Goal: Transaction & Acquisition: Subscribe to service/newsletter

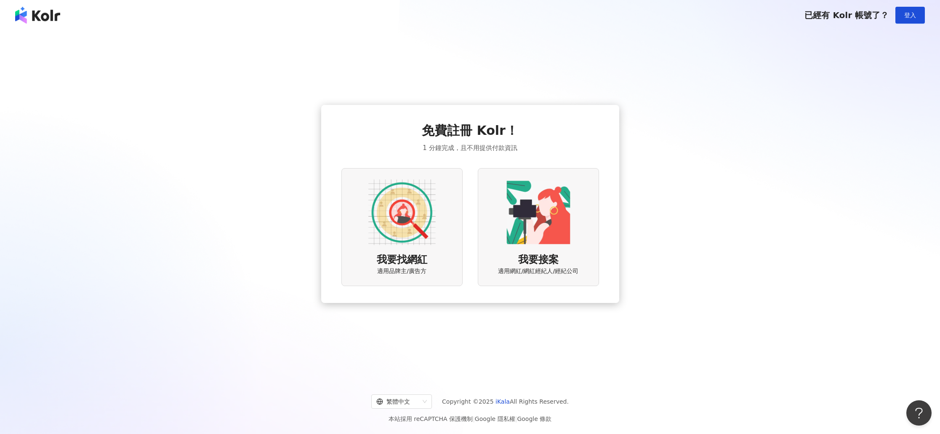
click at [412, 243] on img at bounding box center [401, 211] width 67 height 67
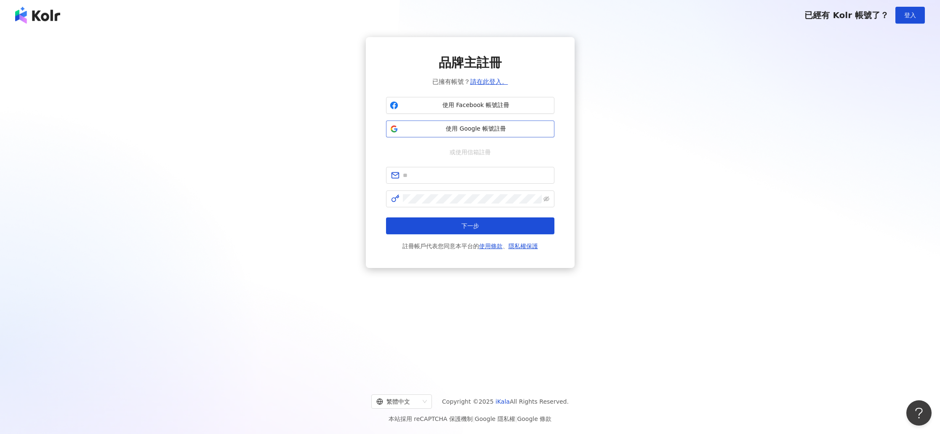
click at [482, 125] on span "使用 Google 帳號註冊" at bounding box center [476, 129] width 149 height 8
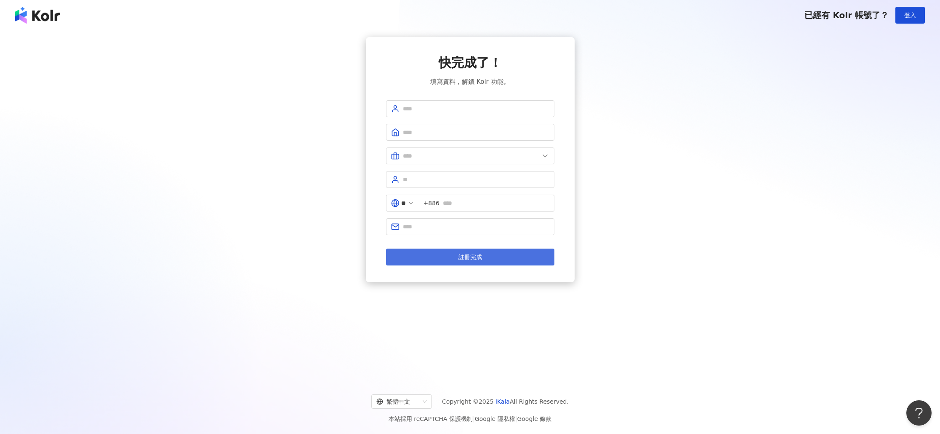
click at [463, 253] on span "註冊完成" at bounding box center [470, 256] width 24 height 7
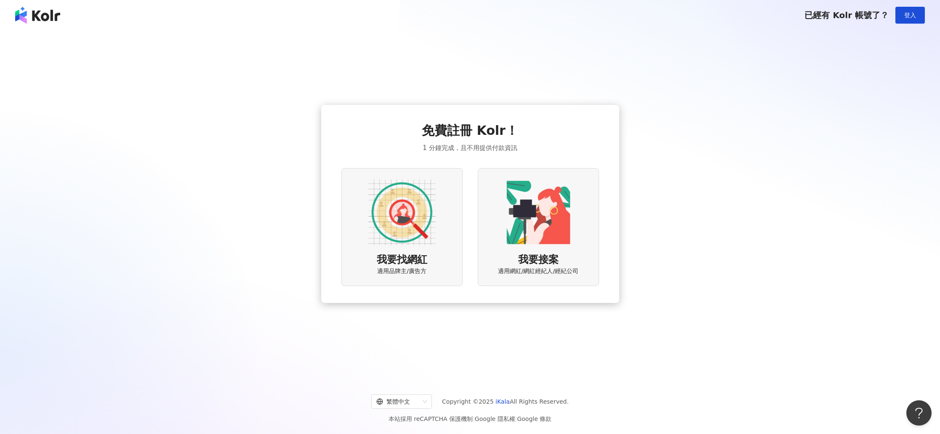
click at [414, 274] on span "適用品牌主/廣告方" at bounding box center [401, 271] width 49 height 8
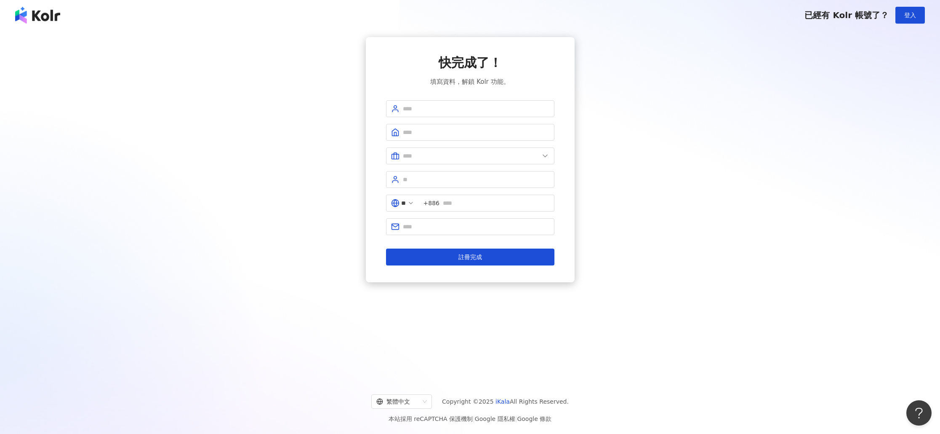
click at [35, 19] on img at bounding box center [37, 15] width 45 height 17
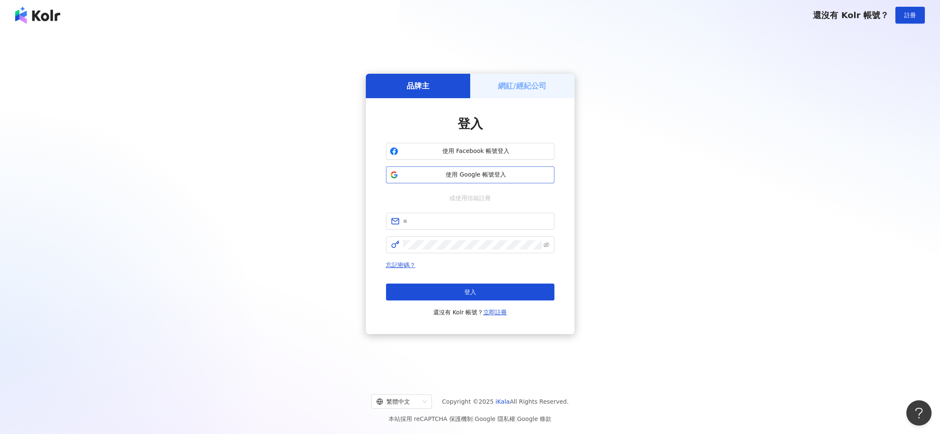
click at [447, 176] on span "使用 Google 帳號登入" at bounding box center [476, 174] width 149 height 8
